Goal: Subscribe to service/newsletter

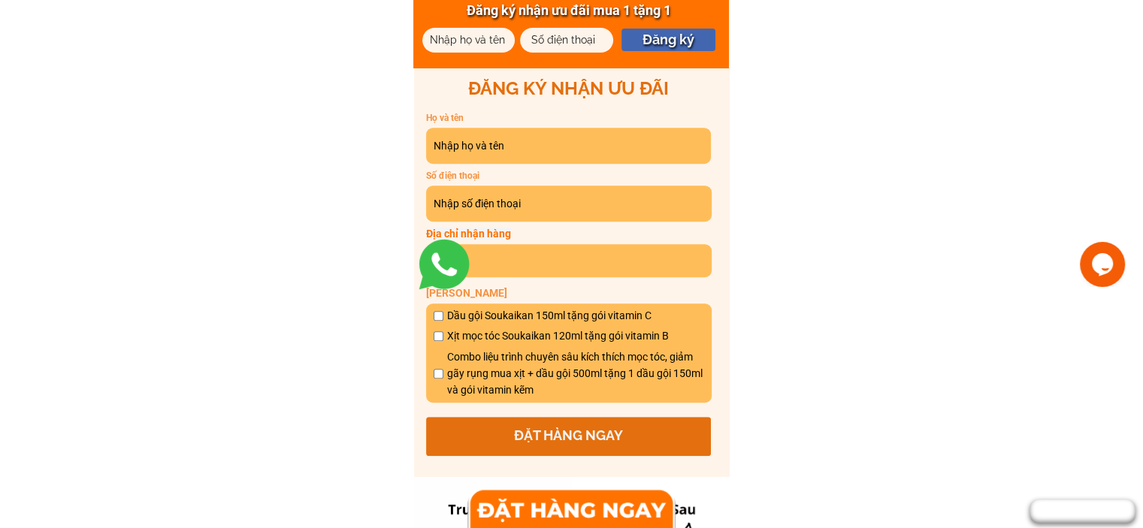
scroll to position [751, 0]
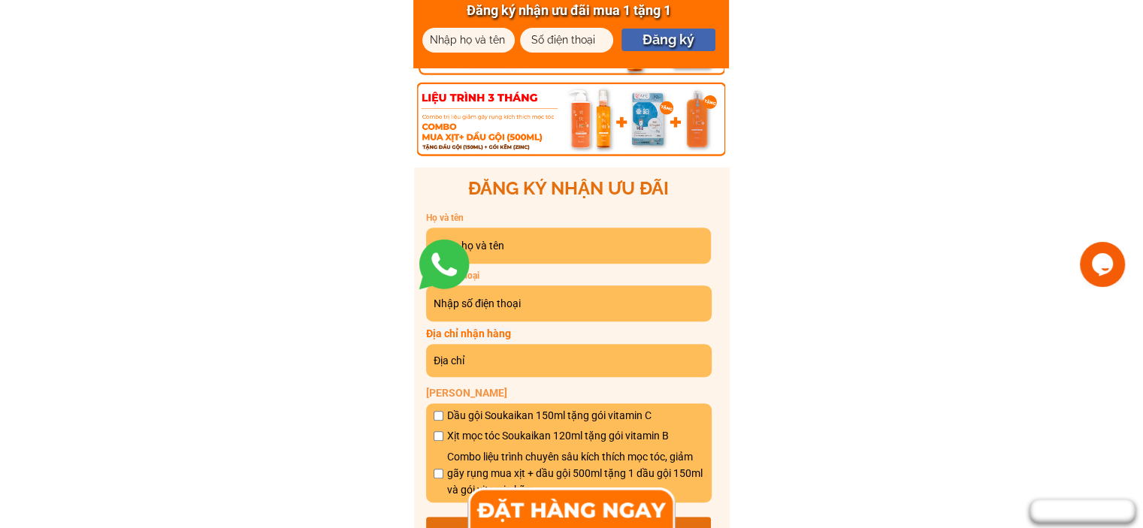
click at [481, 178] on h3 "ĐĂNG KÝ NHẬN ƯU ĐÃI" at bounding box center [568, 188] width 285 height 29
drag, startPoint x: 481, startPoint y: 178, endPoint x: 549, endPoint y: 184, distance: 68.6
click at [549, 184] on h3 "ĐĂNG [PERSON_NAME] ƯU ĐÃI" at bounding box center [568, 188] width 285 height 29
click at [529, 189] on h3 "ĐĂNG [PERSON_NAME] ƯU ĐÃI" at bounding box center [568, 188] width 285 height 29
drag, startPoint x: 529, startPoint y: 189, endPoint x: 501, endPoint y: 189, distance: 27.8
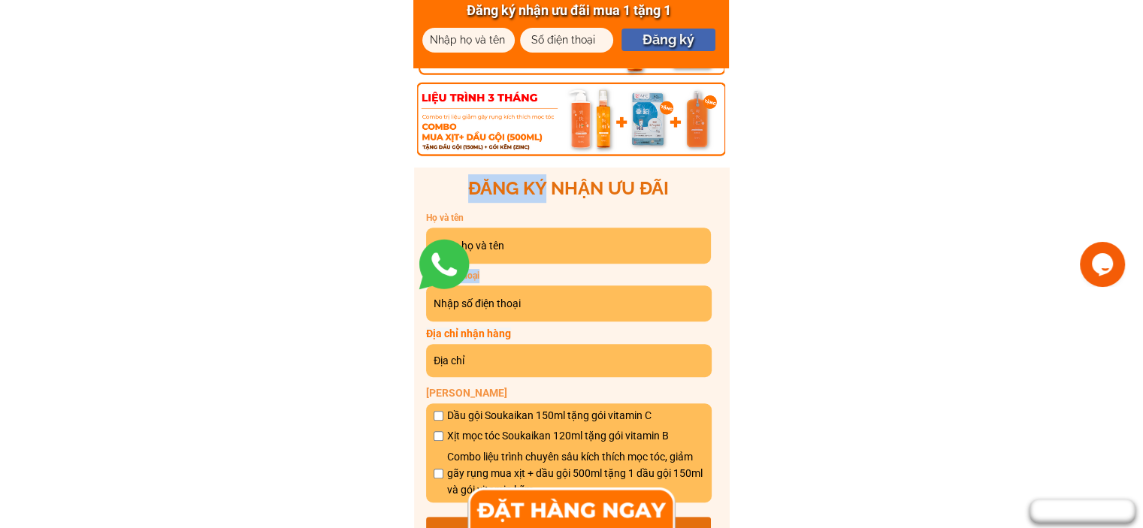
click at [501, 189] on h3 "ĐĂNG [PERSON_NAME] ƯU ĐÃI" at bounding box center [568, 188] width 285 height 29
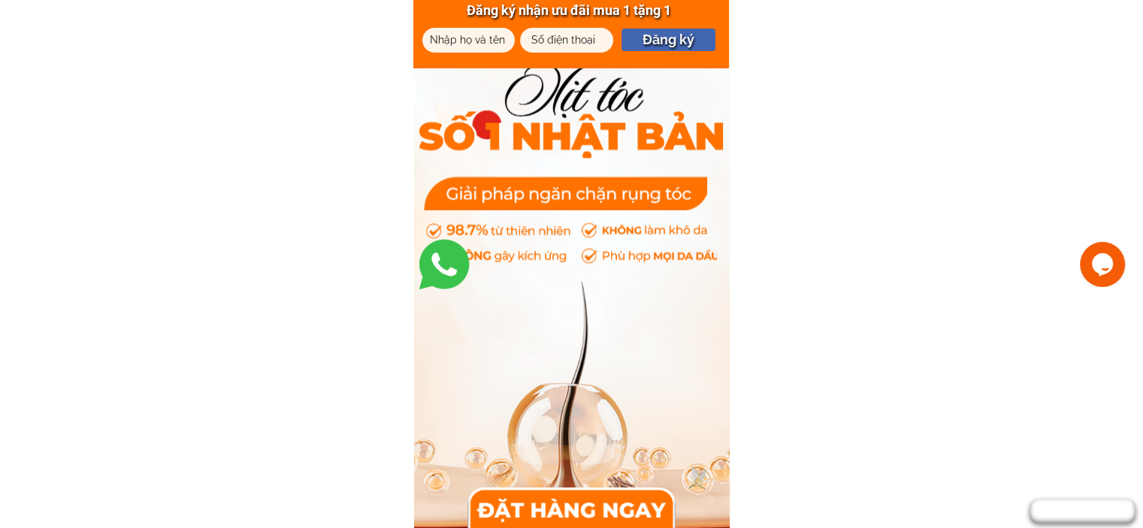
scroll to position [2629, 0]
